Goal: Navigation & Orientation: Understand site structure

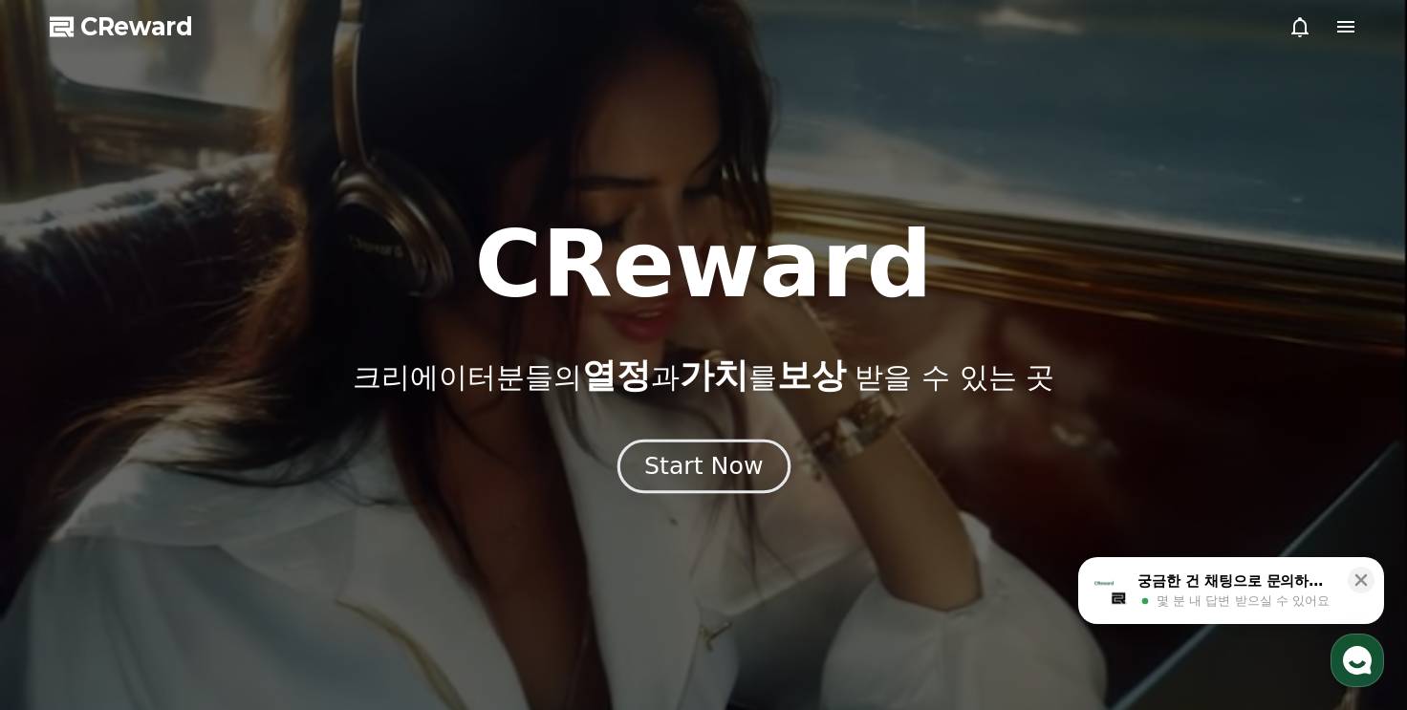
click at [664, 452] on div "Start Now" at bounding box center [703, 466] width 119 height 32
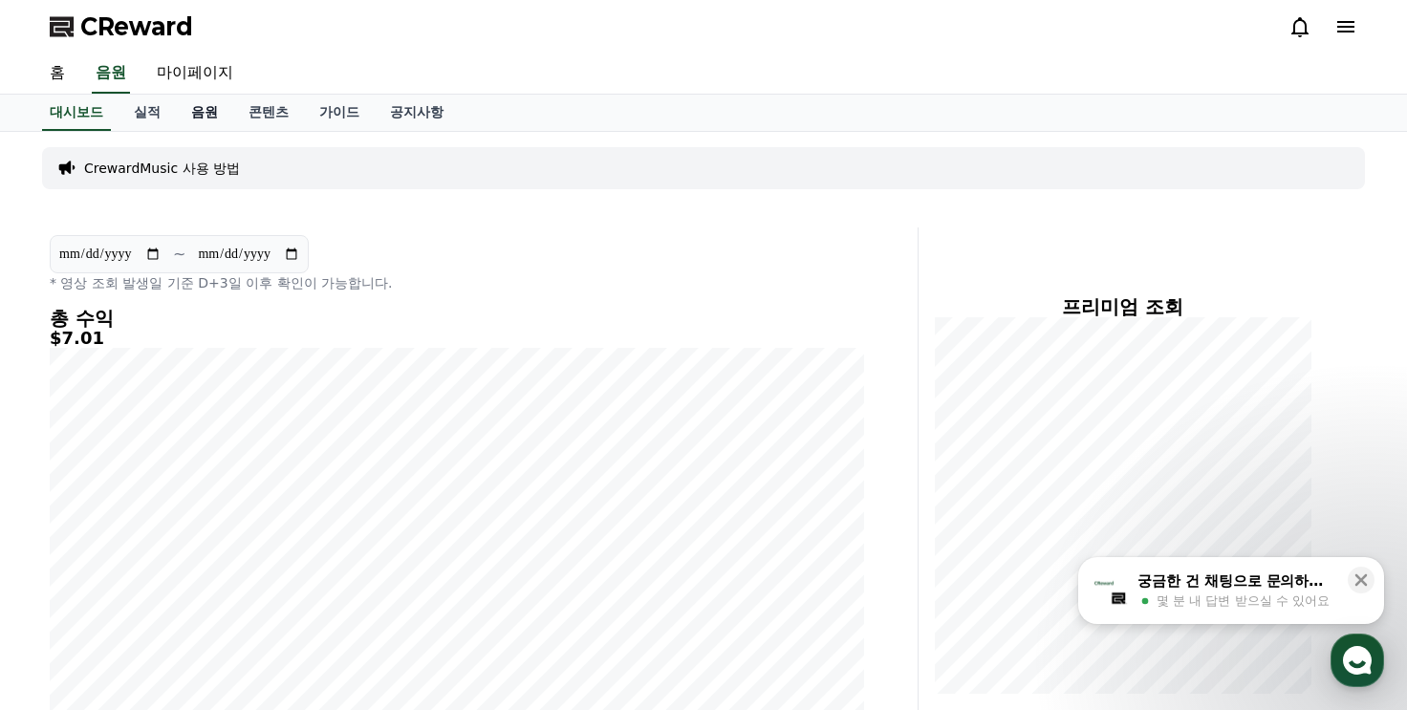
click at [195, 118] on link "음원" at bounding box center [204, 113] width 57 height 36
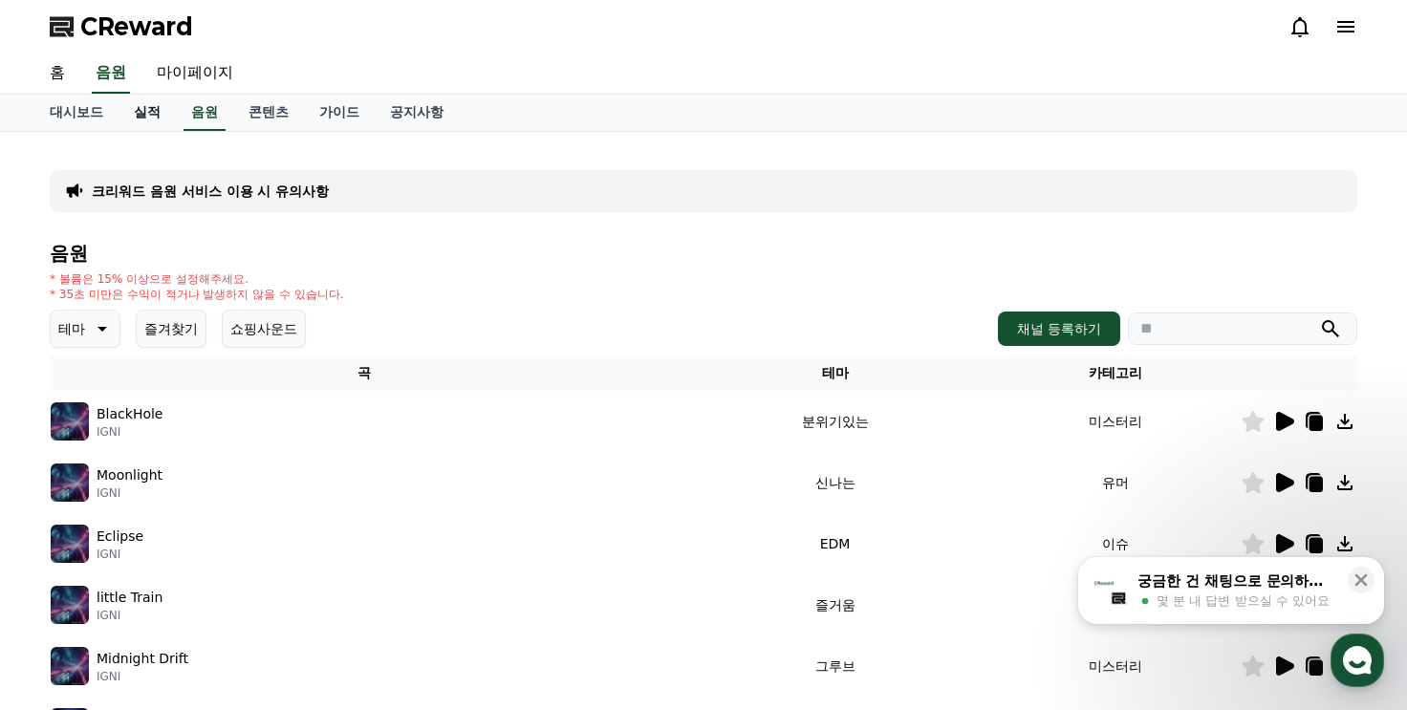
click at [141, 118] on link "실적" at bounding box center [147, 113] width 57 height 36
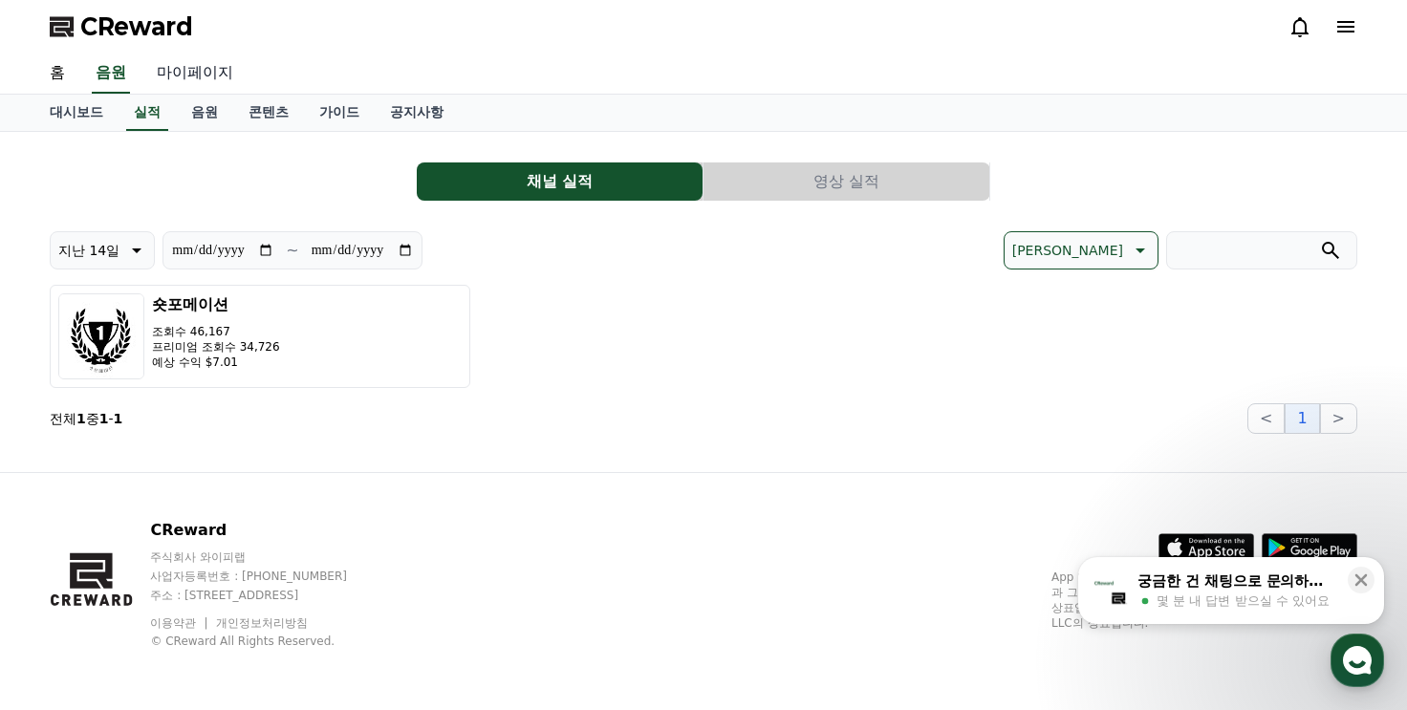
click at [174, 82] on link "마이페이지" at bounding box center [194, 74] width 107 height 40
select select "**********"
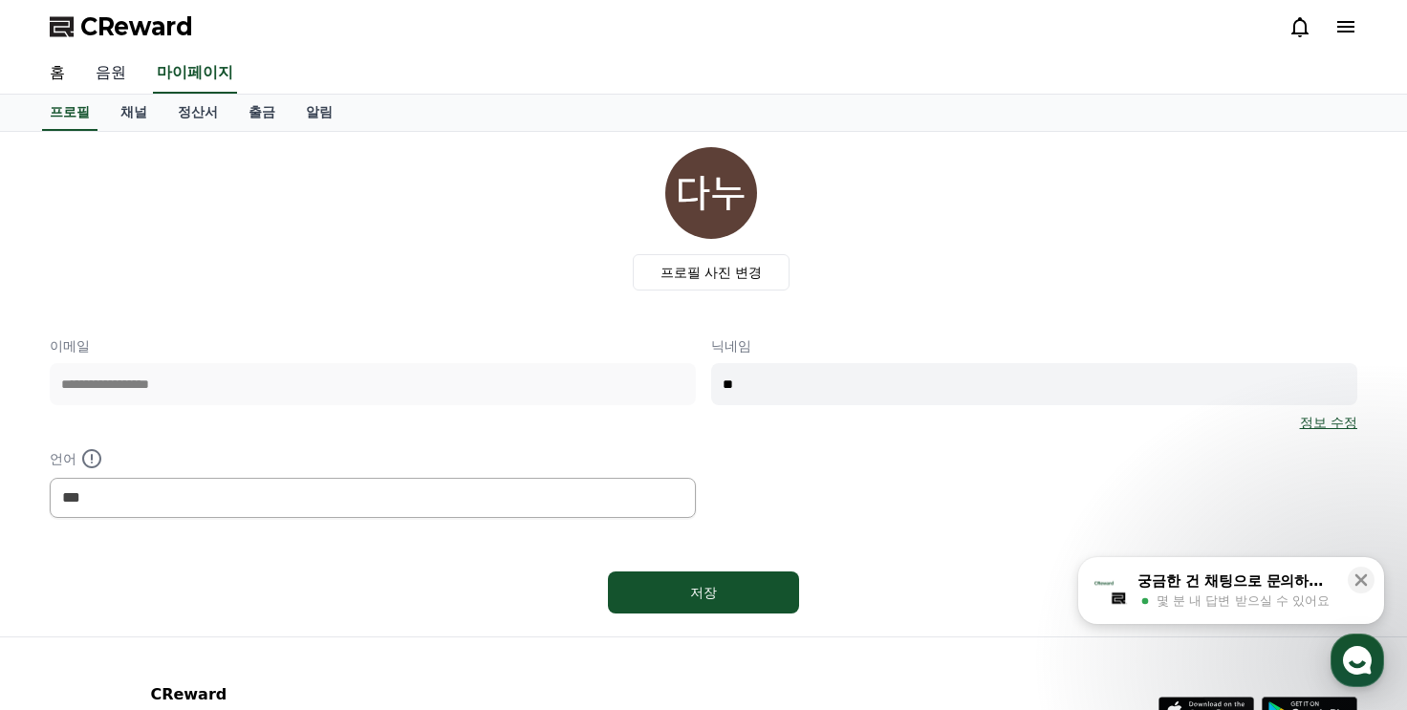
click at [126, 81] on link "음원" at bounding box center [110, 74] width 61 height 40
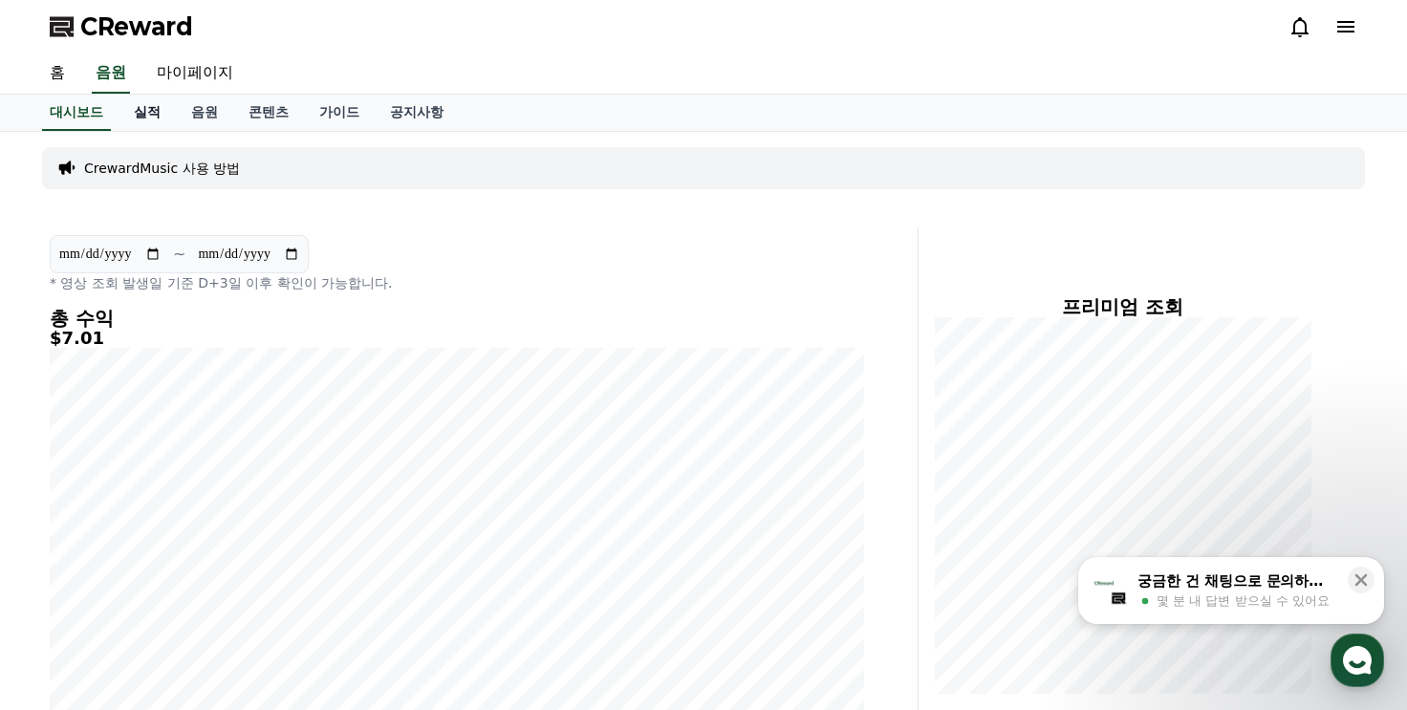
click at [145, 118] on link "실적" at bounding box center [147, 113] width 57 height 36
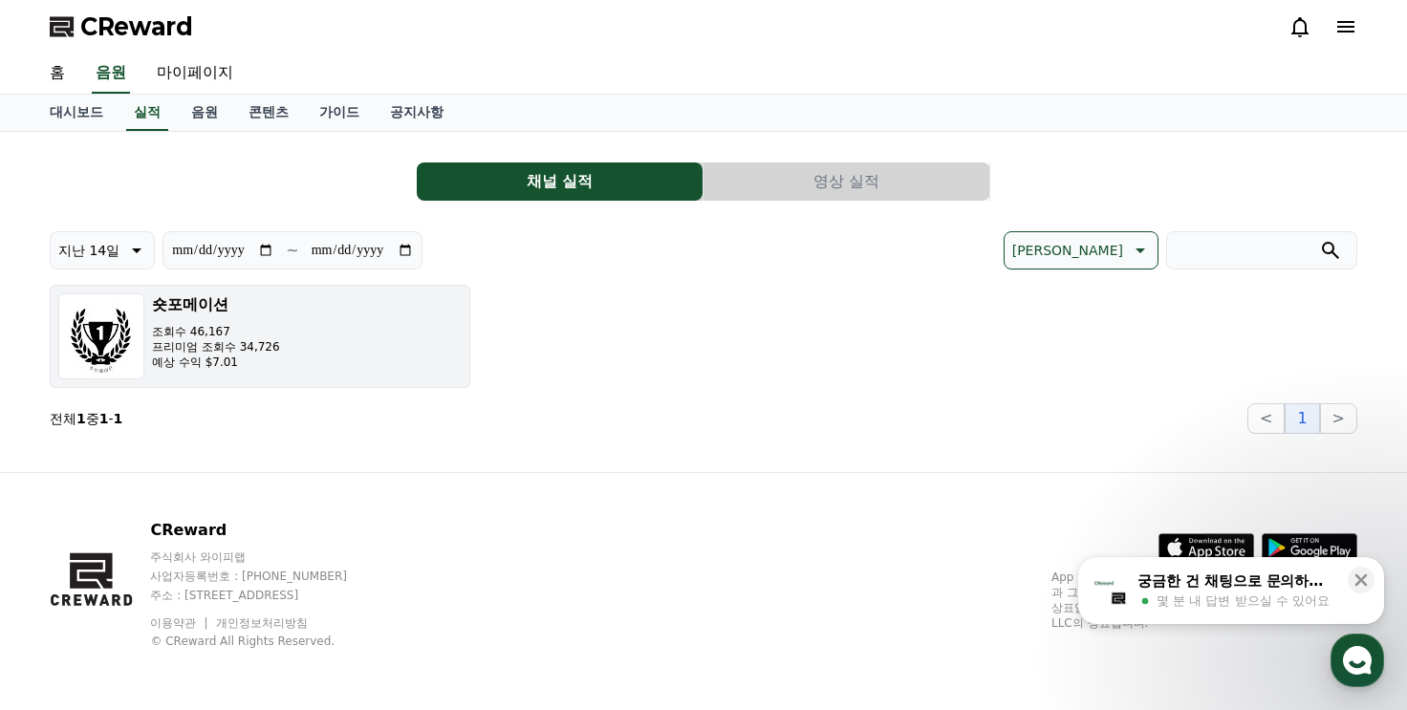
click at [198, 324] on p "조회수 46,167" at bounding box center [216, 331] width 128 height 15
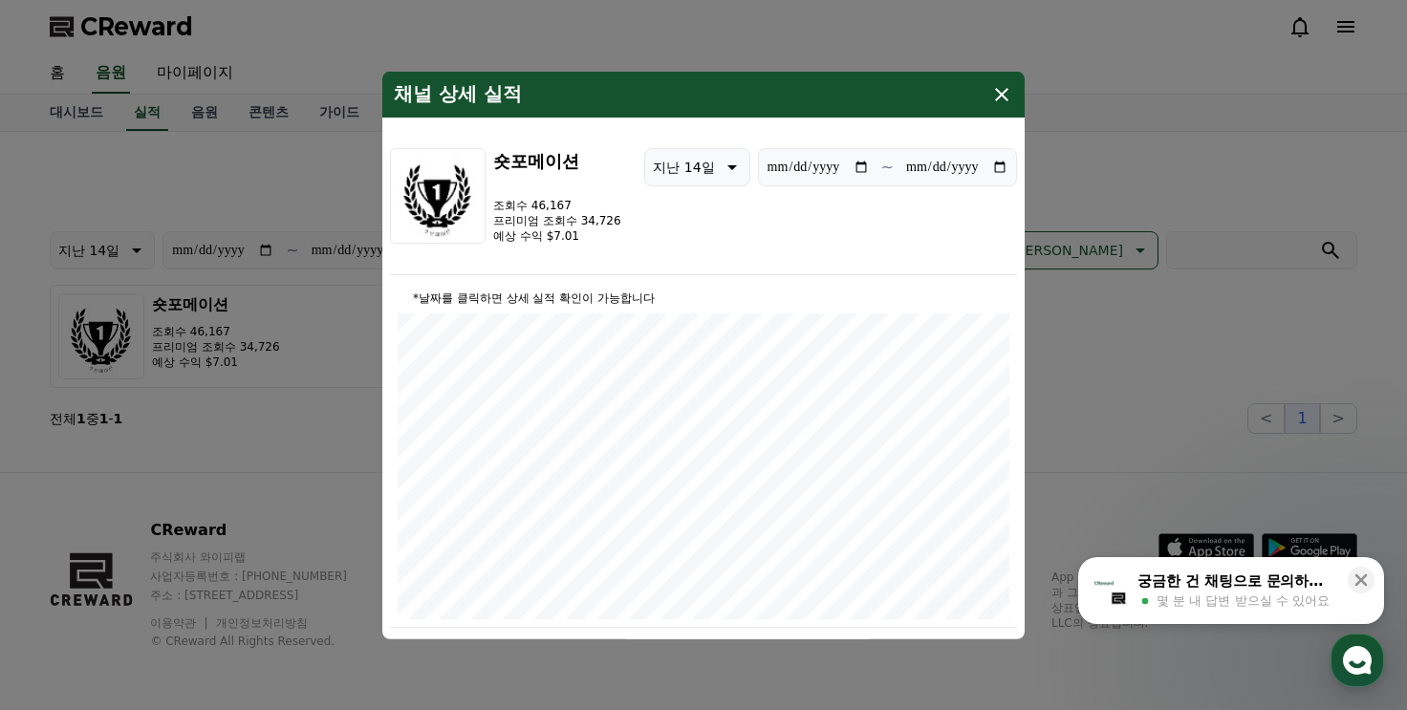
click at [724, 176] on button "지난 14일" at bounding box center [696, 166] width 105 height 38
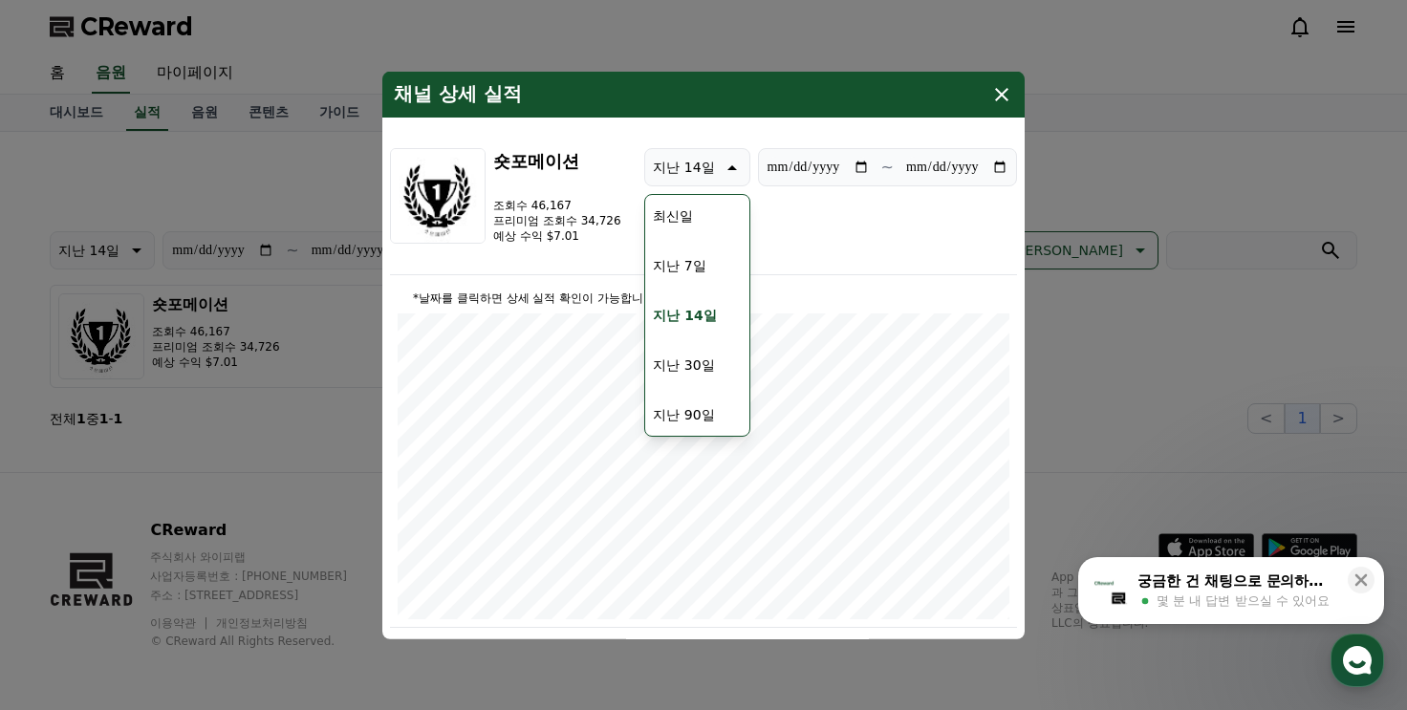
click at [724, 176] on button "지난 14일" at bounding box center [696, 166] width 105 height 38
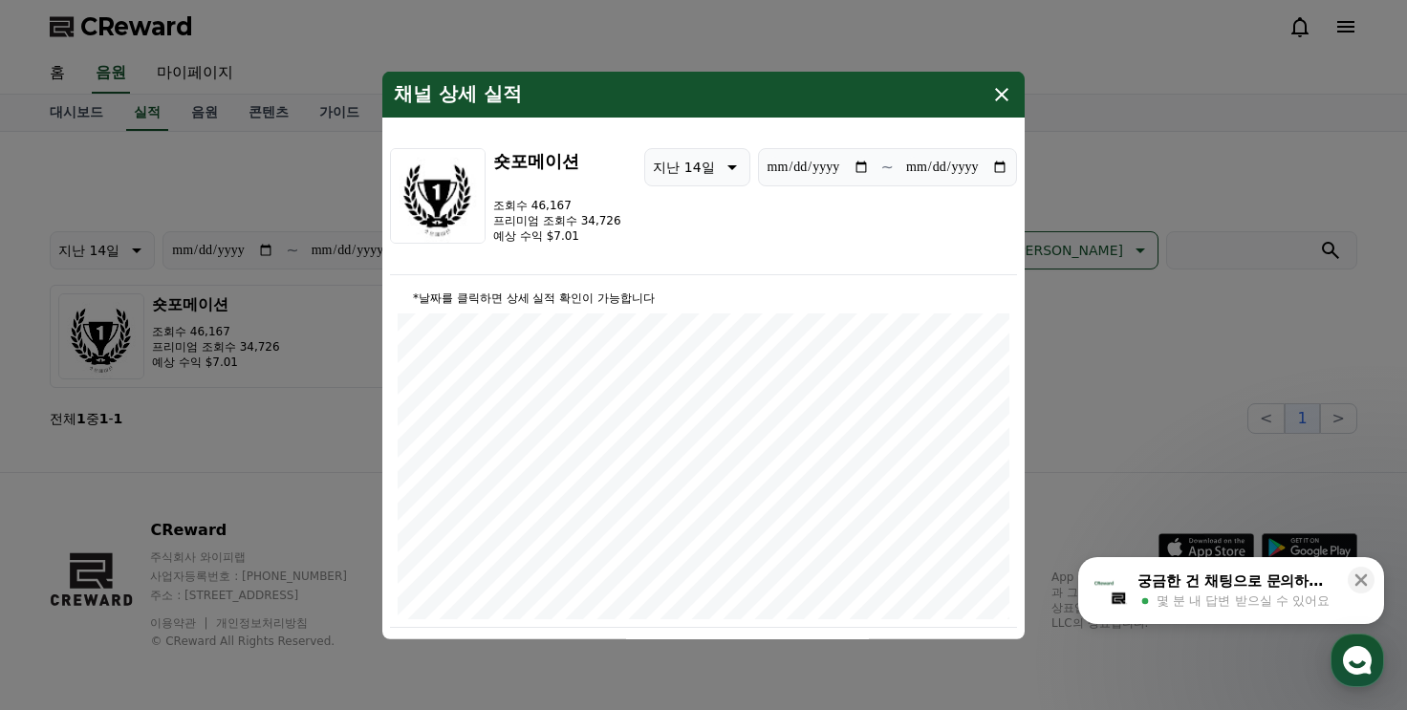
click at [1003, 91] on icon "modal" at bounding box center [1001, 93] width 13 height 13
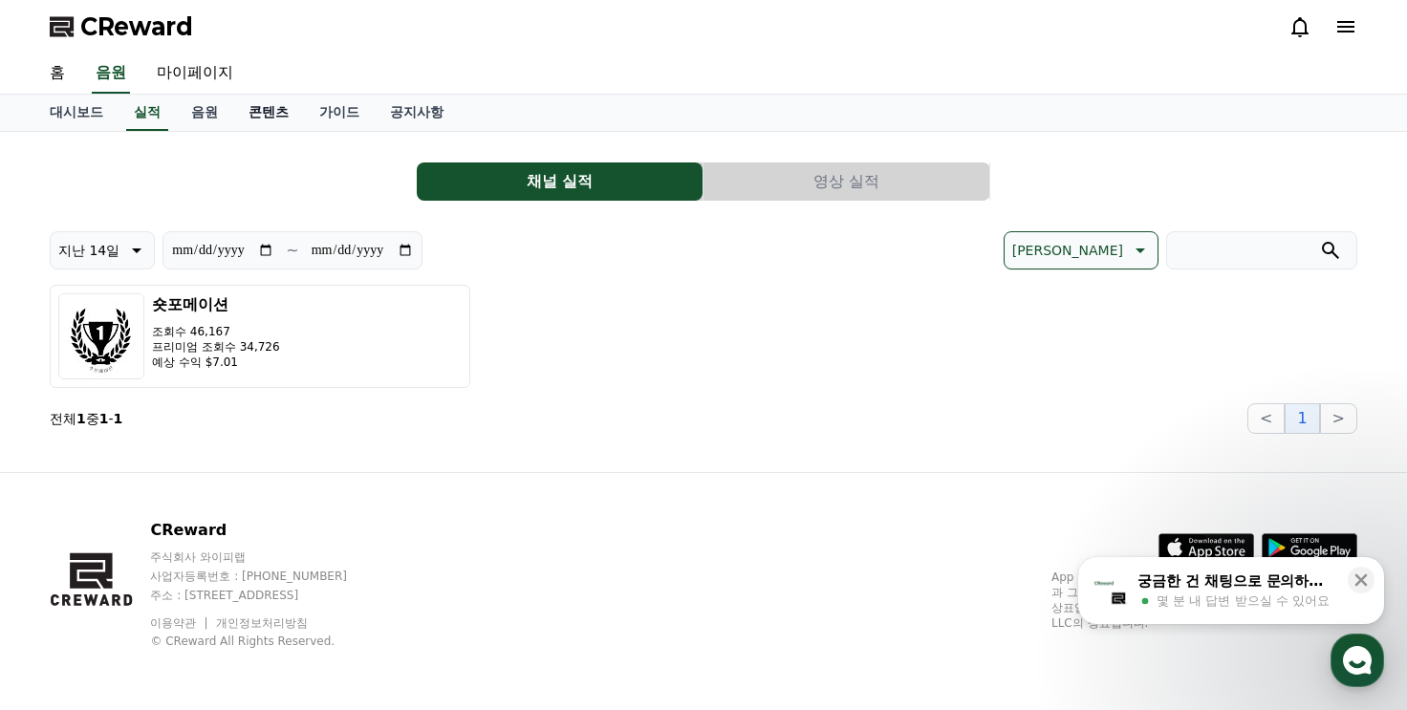
click at [256, 123] on link "콘텐츠" at bounding box center [268, 113] width 71 height 36
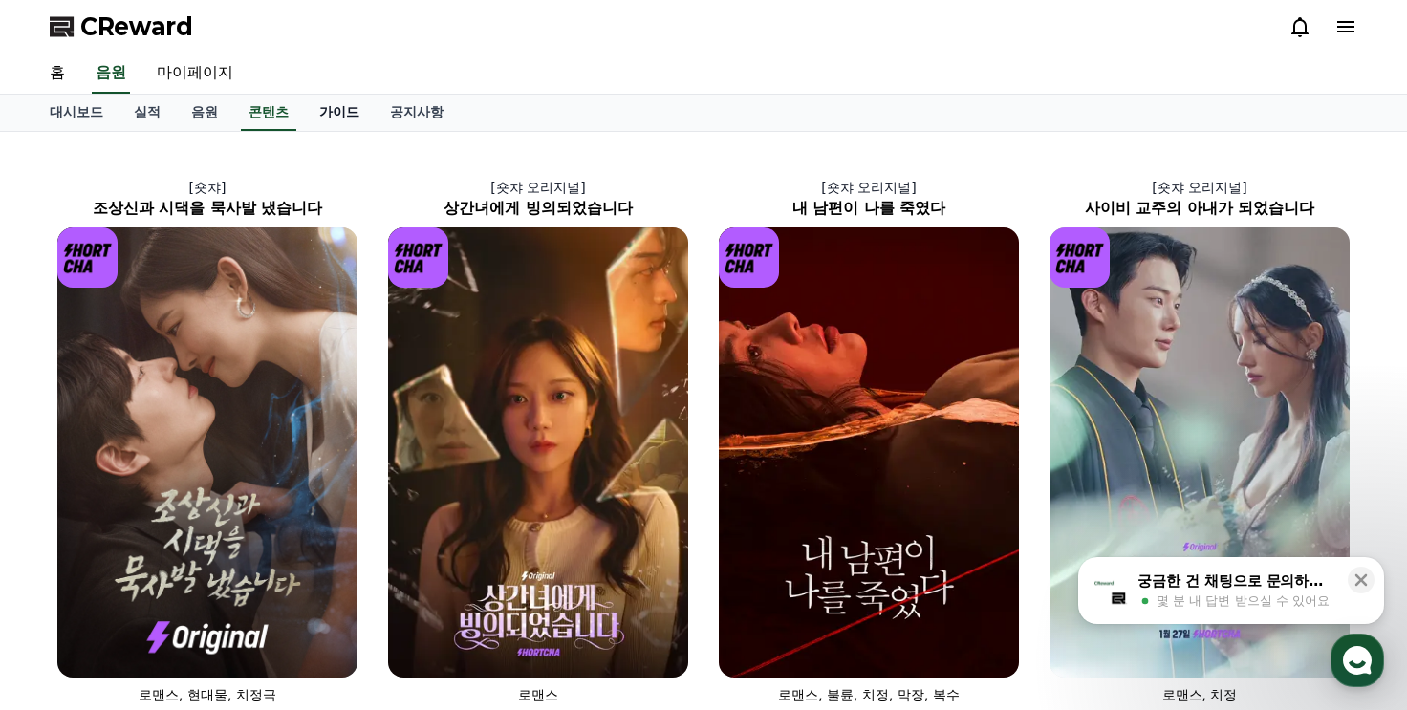
click at [325, 113] on link "가이드" at bounding box center [339, 113] width 71 height 36
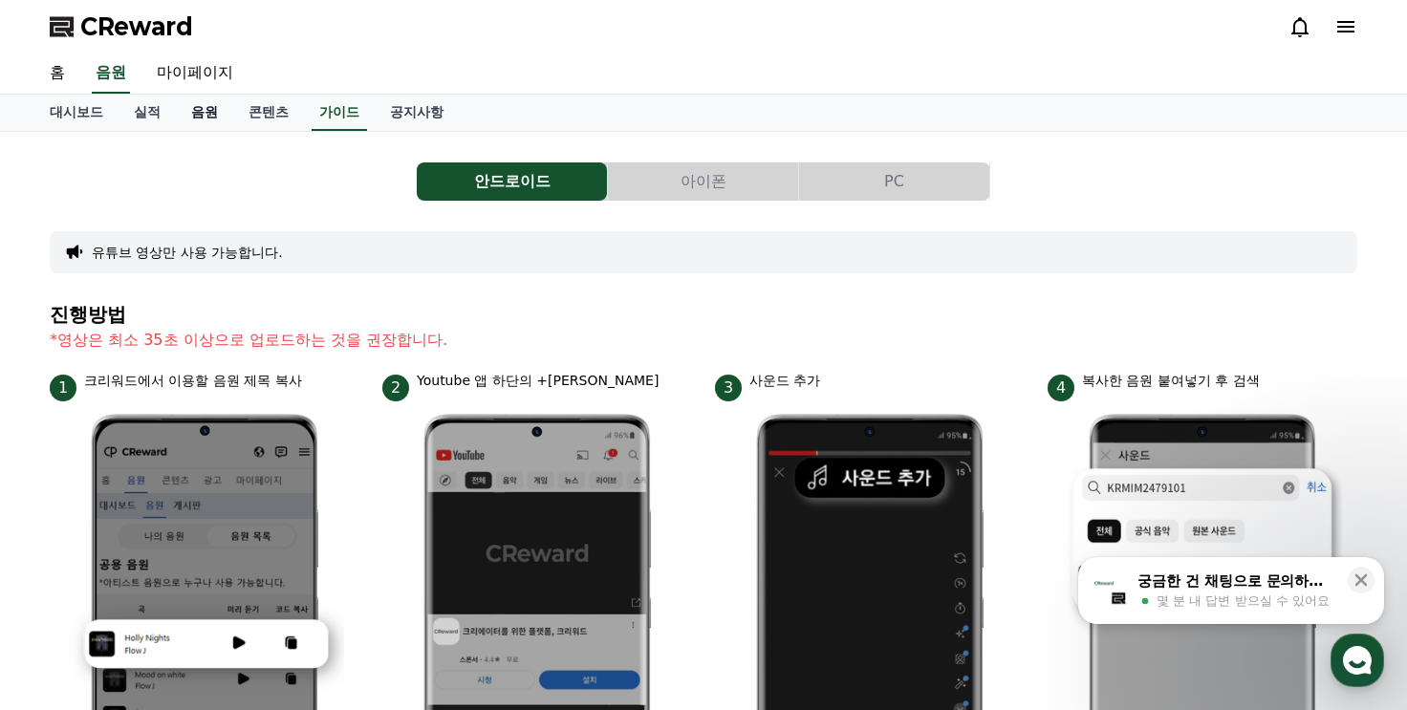
click at [227, 118] on link "음원" at bounding box center [204, 113] width 57 height 36
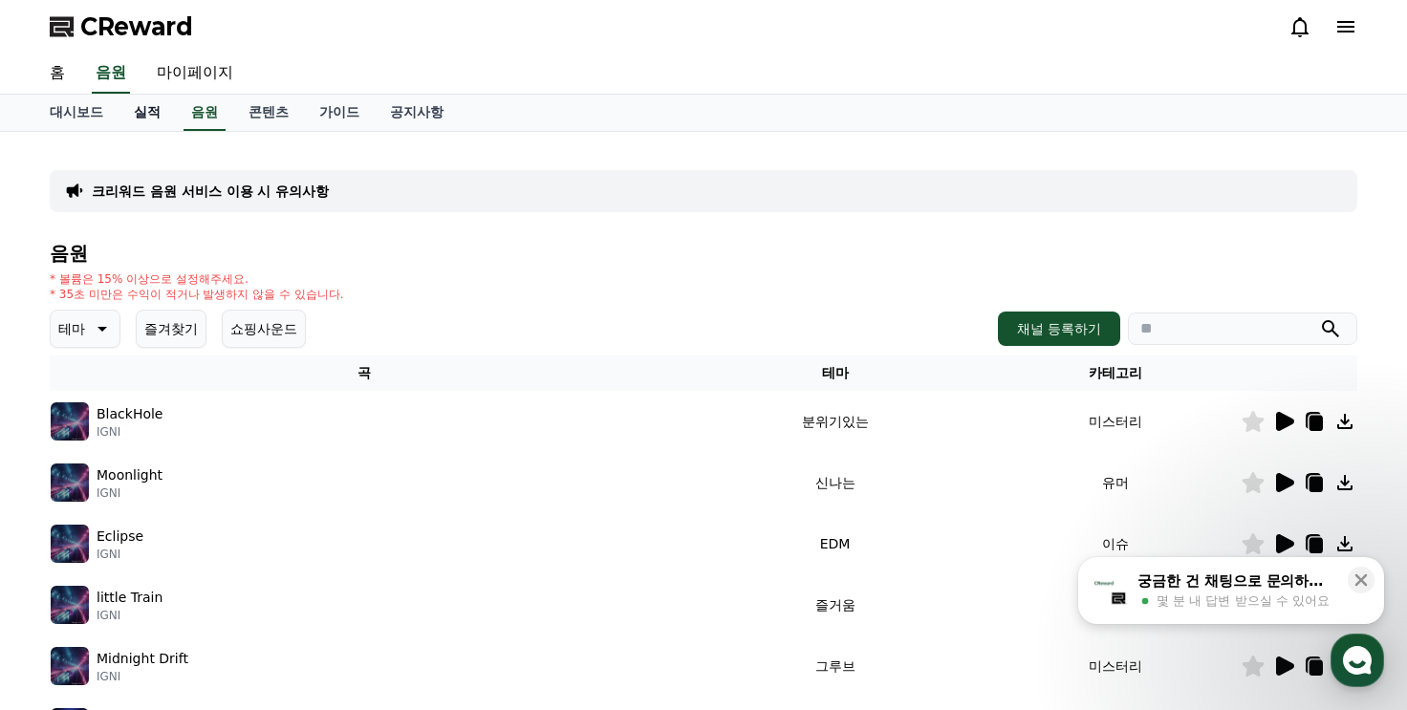
click at [146, 120] on link "실적" at bounding box center [147, 113] width 57 height 36
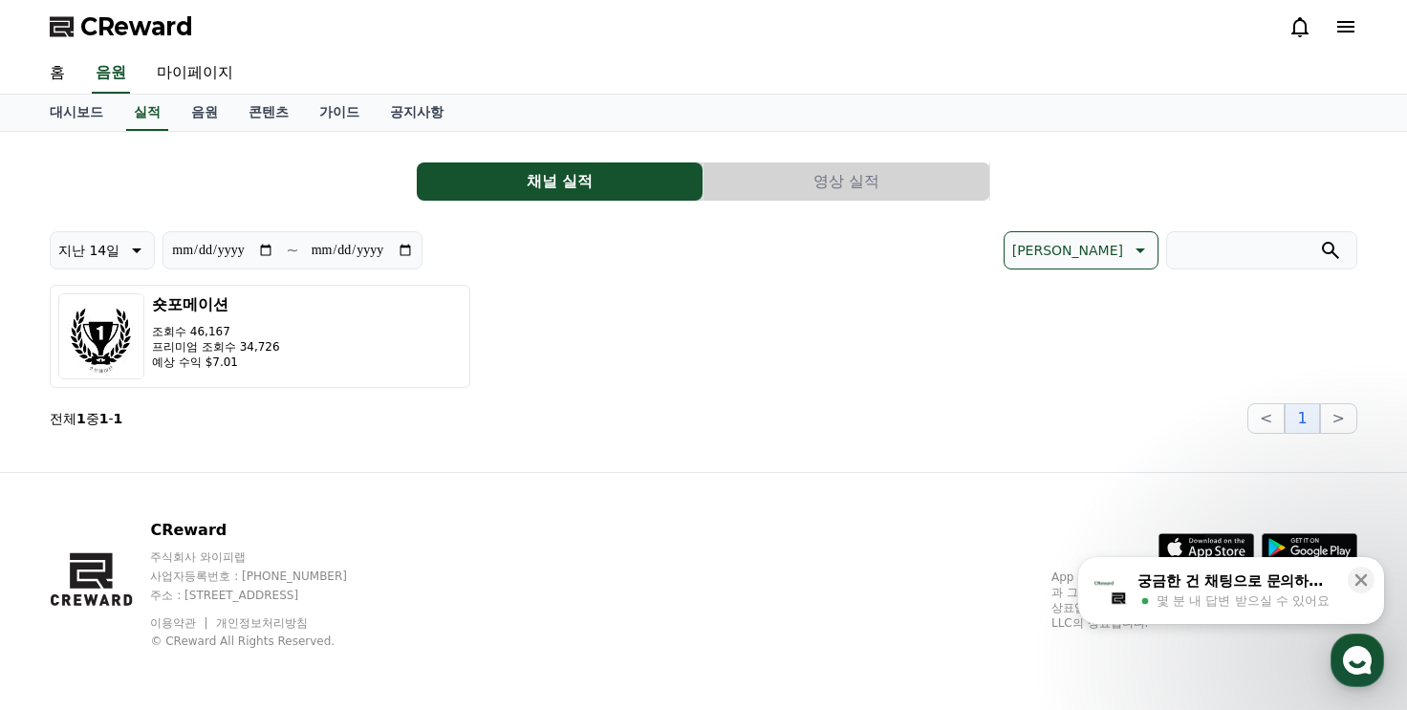
click at [815, 175] on button "영상 실적" at bounding box center [846, 181] width 286 height 38
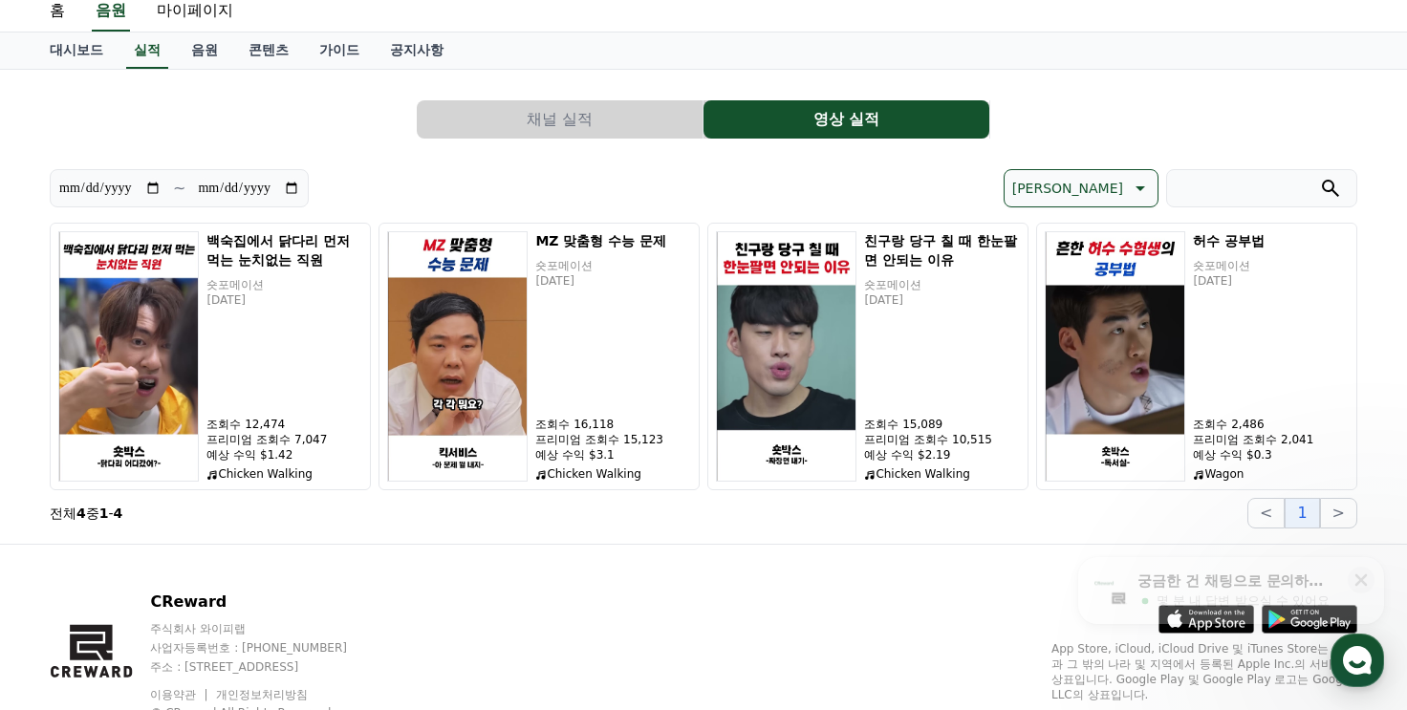
scroll to position [96, 0]
